Goal: Task Accomplishment & Management: Manage account settings

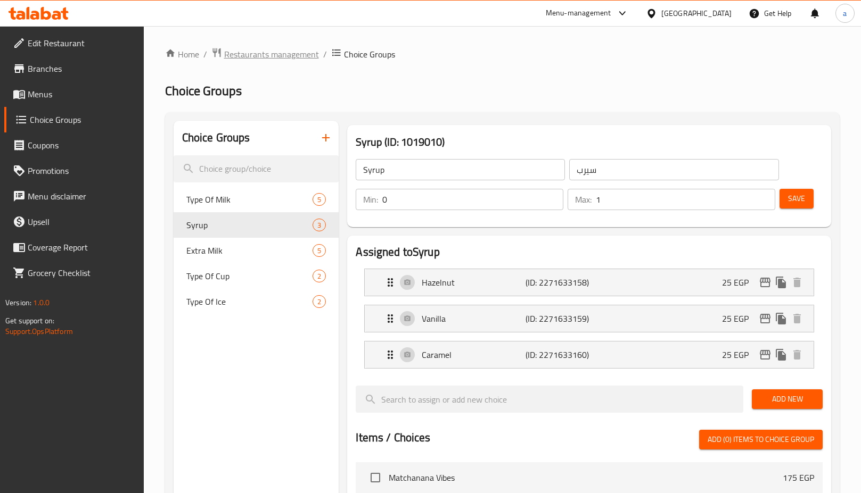
click at [275, 46] on div "Home / Restaurants management / Choice Groups Choice Groups Choice Groups Type …" at bounding box center [502, 448] width 717 height 845
click at [270, 53] on span "Restaurants management" at bounding box center [271, 54] width 95 height 13
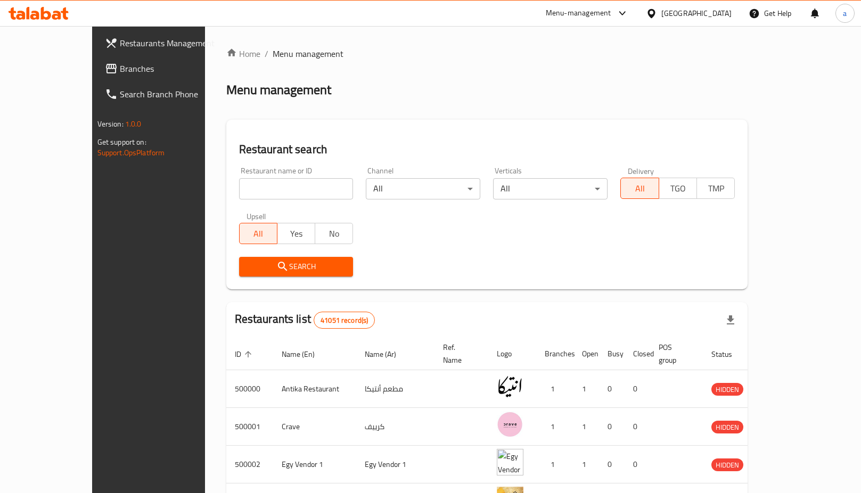
click at [126, 68] on span "Branches" at bounding box center [173, 68] width 107 height 13
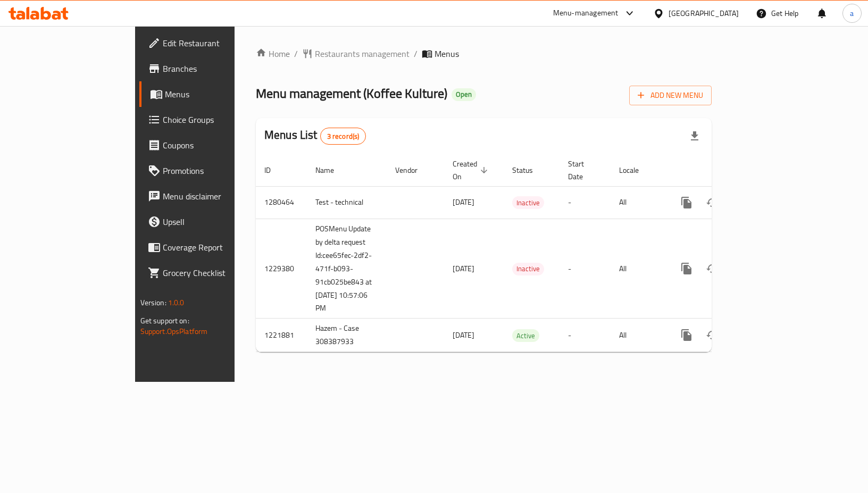
click at [163, 125] on span "Choice Groups" at bounding box center [217, 119] width 109 height 13
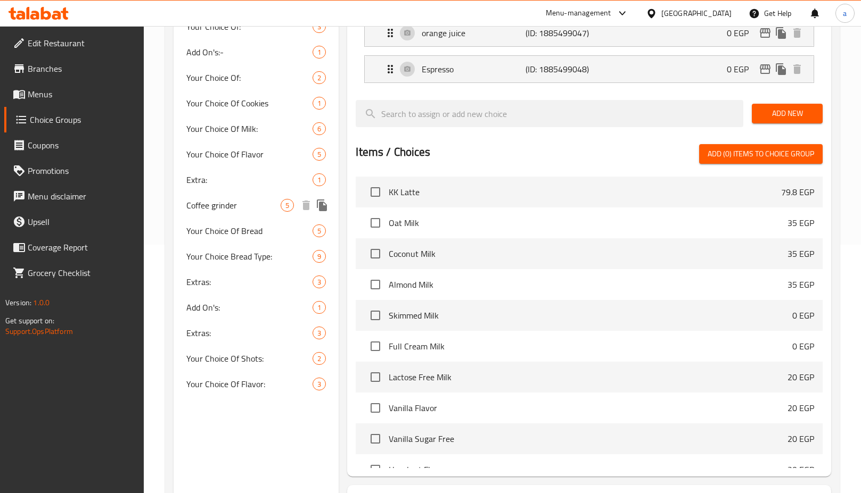
scroll to position [234, 0]
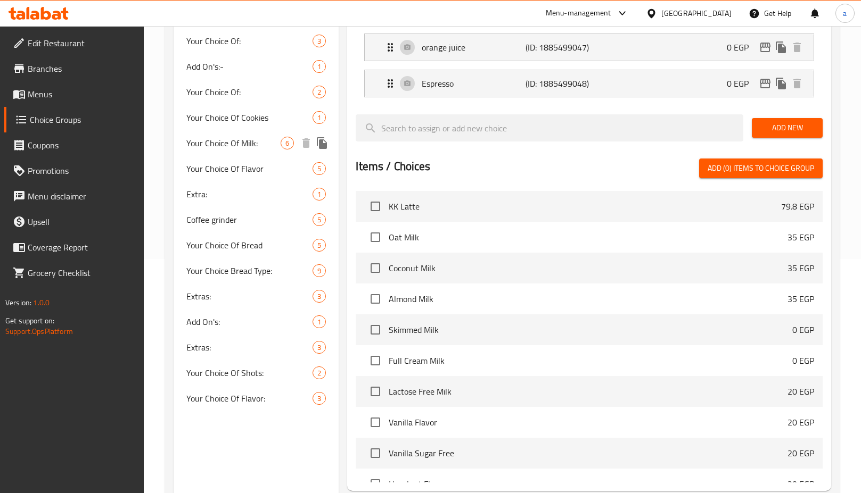
click at [239, 148] on span "Your Choice Of Milk:" at bounding box center [233, 143] width 95 height 13
type input "Your Choice Of Milk:"
type input "اختيارك من الحليب:"
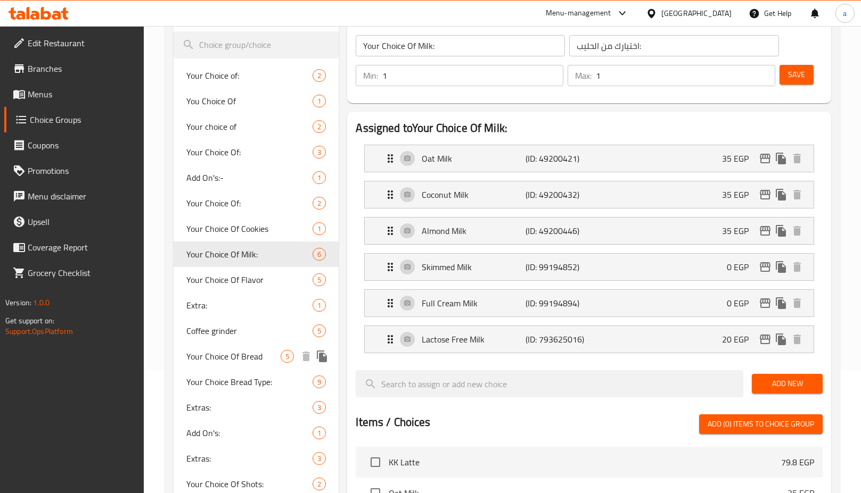
scroll to position [106, 0]
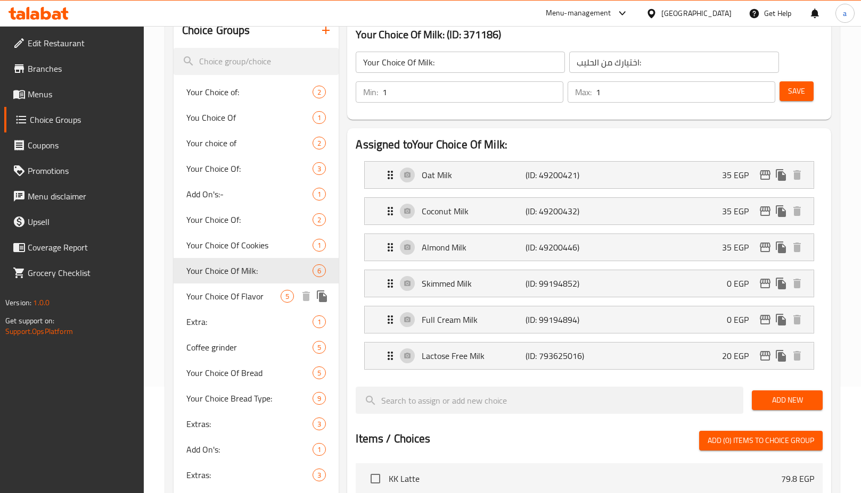
click at [256, 294] on span "Your Choice Of Flavor" at bounding box center [233, 296] width 95 height 13
type input "Your Choice Of Flavor"
type input "إختيارك من النكهة"
type input "0"
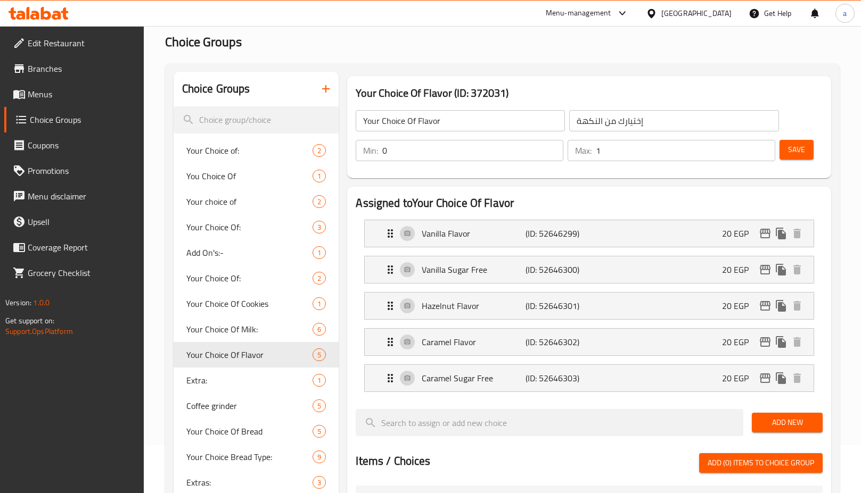
scroll to position [0, 0]
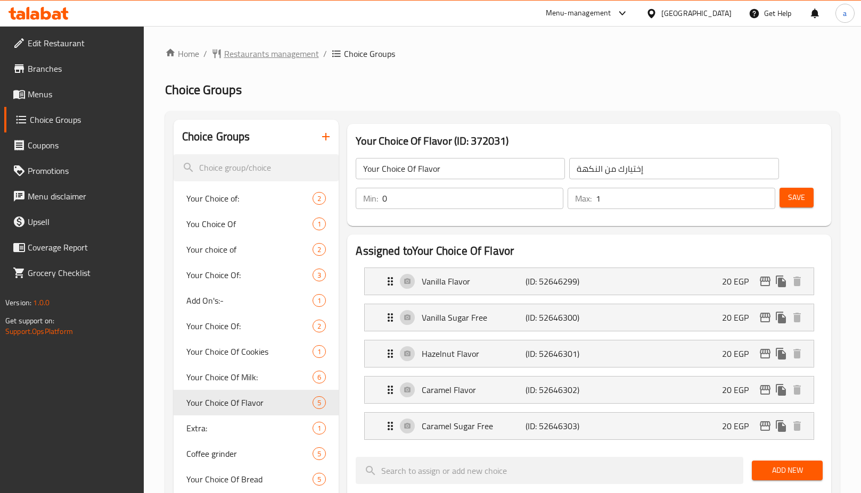
click at [251, 57] on span "Restaurants management" at bounding box center [271, 53] width 95 height 13
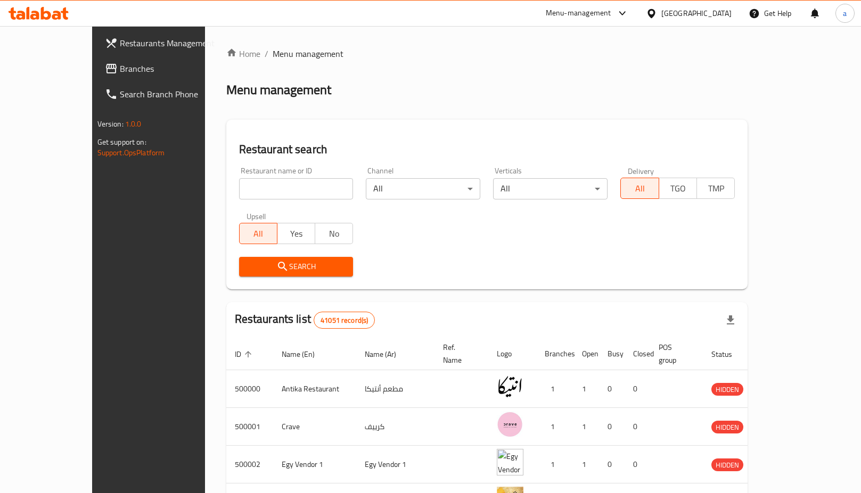
click at [120, 72] on span "Branches" at bounding box center [173, 68] width 107 height 13
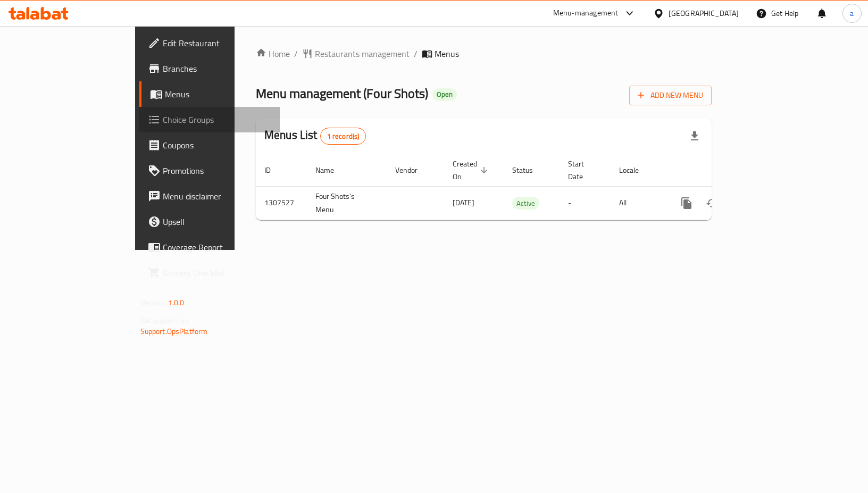
click at [163, 116] on span "Choice Groups" at bounding box center [217, 119] width 109 height 13
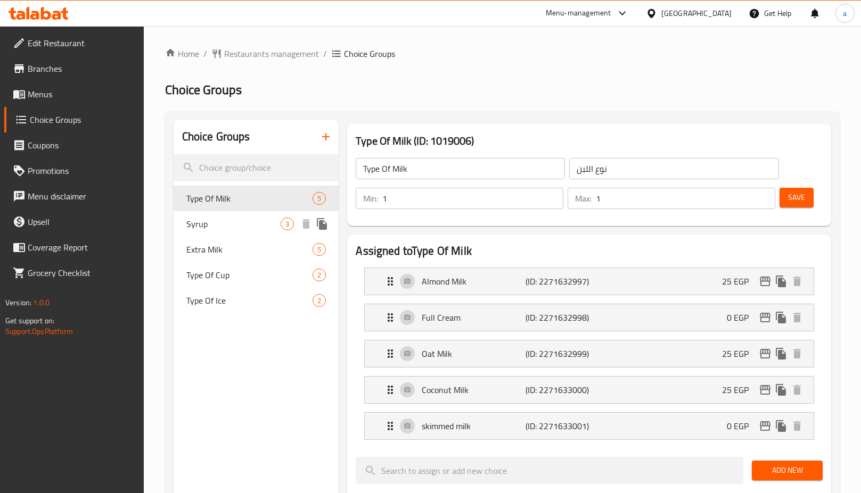
click at [214, 220] on span "Syrup" at bounding box center [233, 224] width 95 height 13
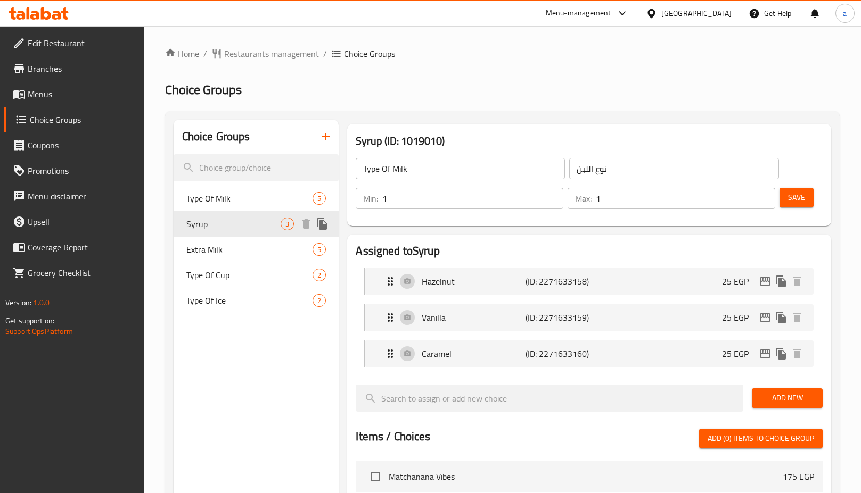
type input "Syrup"
type input "سيرب"
type input "0"
click at [226, 302] on span "Type Of Ice" at bounding box center [233, 300] width 95 height 13
type input "Type Of Ice"
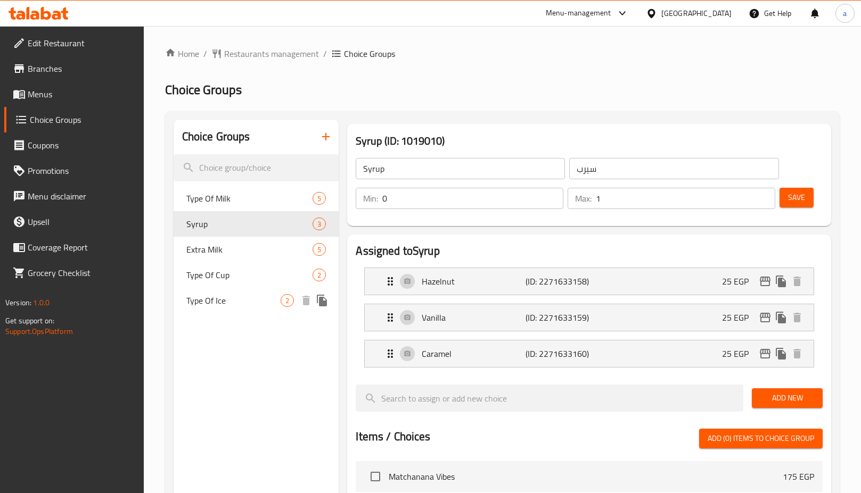
type input "نوع التلج"
type input "1"
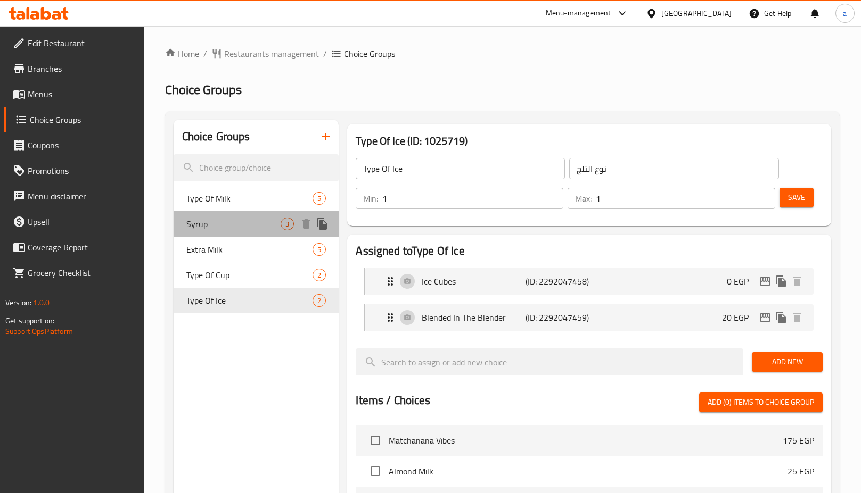
click at [208, 227] on span "Syrup" at bounding box center [233, 224] width 95 height 13
type input "Syrup"
type input "سيرب"
type input "0"
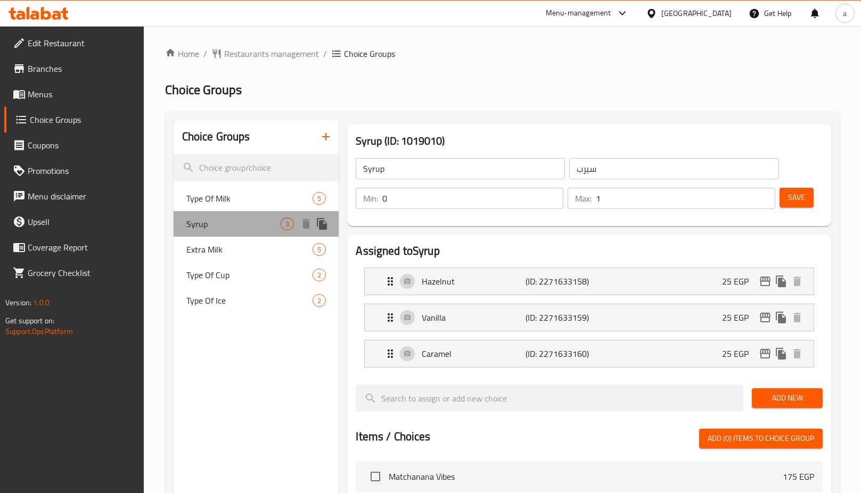
click at [212, 212] on div "Syrup 3" at bounding box center [256, 224] width 166 height 26
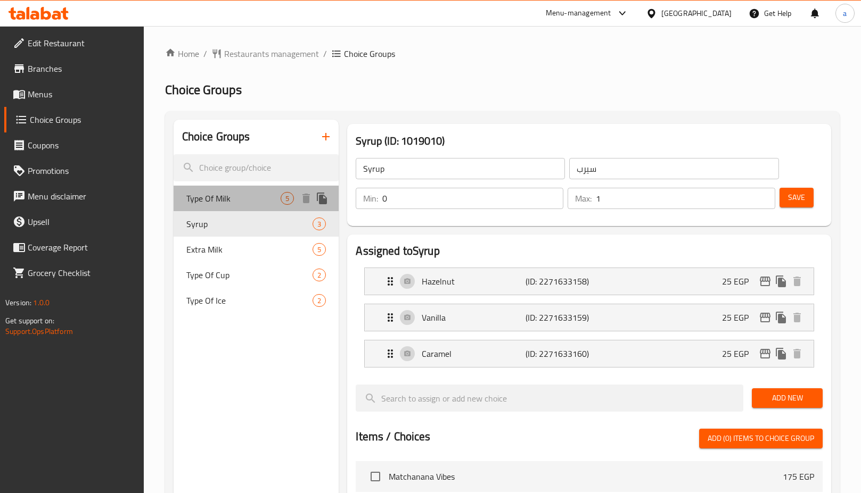
click at [221, 204] on span "Type Of Milk" at bounding box center [233, 198] width 95 height 13
type input "Type Of Milk"
type input "نوع اللبن"
type input "1"
